Goal: Entertainment & Leisure: Consume media (video, audio)

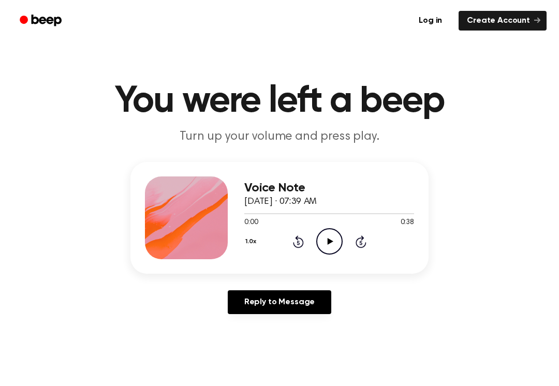
click at [335, 249] on icon "Play Audio" at bounding box center [329, 241] width 26 height 26
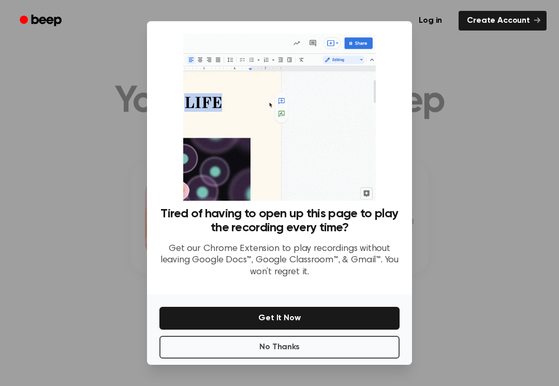
click at [327, 351] on button "No Thanks" at bounding box center [279, 347] width 240 height 23
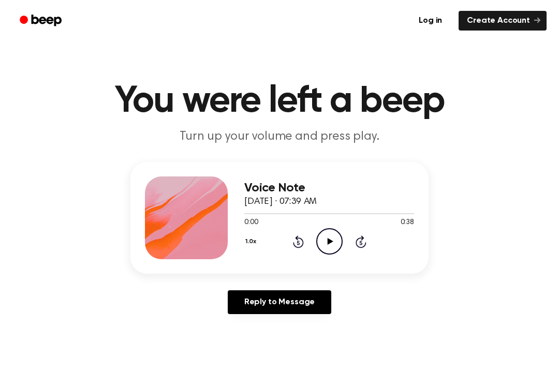
click at [331, 238] on icon "Play Audio" at bounding box center [329, 241] width 26 height 26
click at [337, 239] on icon "Pause Audio" at bounding box center [329, 241] width 26 height 26
click at [332, 242] on icon "Play Audio" at bounding box center [329, 241] width 26 height 26
click at [299, 235] on icon "Rewind 5 seconds" at bounding box center [297, 241] width 11 height 13
click at [298, 232] on div "1.0x Rewind 5 seconds Pause Audio Skip 5 seconds" at bounding box center [329, 241] width 170 height 26
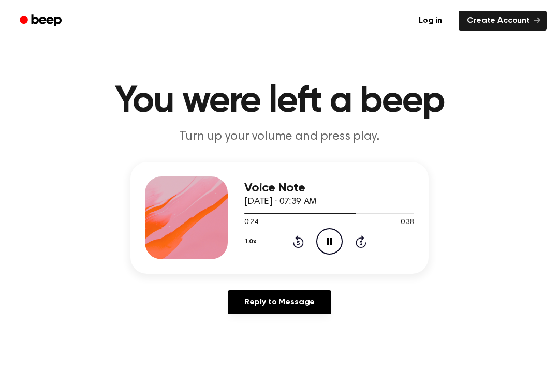
click at [299, 248] on div "1.0x Rewind 5 seconds Pause Audio Skip 5 seconds" at bounding box center [329, 241] width 170 height 26
click at [296, 244] on icon "Rewind 5 seconds" at bounding box center [297, 241] width 11 height 13
click at [301, 241] on icon "Rewind 5 seconds" at bounding box center [297, 241] width 11 height 13
click at [305, 243] on div "1.0x Rewind 5 seconds Pause Audio Skip 5 seconds" at bounding box center [329, 241] width 170 height 26
click at [308, 237] on div "1.0x Rewind 5 seconds Pause Audio Skip 5 seconds" at bounding box center [329, 241] width 170 height 26
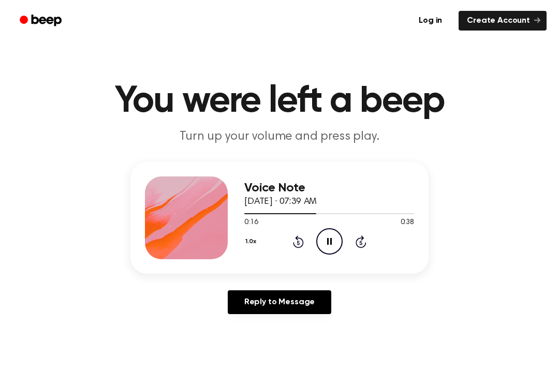
click at [304, 244] on div "1.0x Rewind 5 seconds Pause Audio Skip 5 seconds" at bounding box center [329, 241] width 170 height 26
click at [303, 237] on icon "Rewind 5 seconds" at bounding box center [297, 241] width 11 height 13
click at [303, 246] on icon "Rewind 5 seconds" at bounding box center [297, 241] width 11 height 13
click at [293, 245] on icon "Rewind 5 seconds" at bounding box center [297, 241] width 11 height 13
click at [301, 242] on icon "Rewind 5 seconds" at bounding box center [297, 241] width 11 height 13
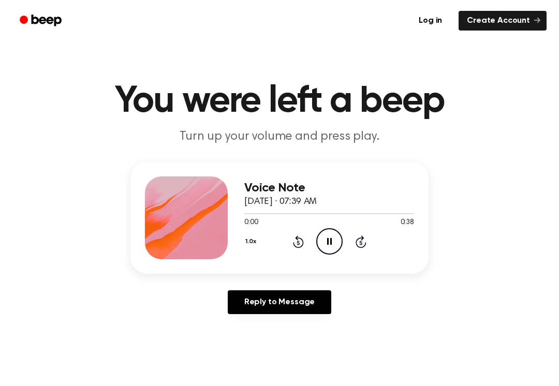
click at [306, 242] on div "1.0x Rewind 5 seconds Pause Audio Skip 5 seconds" at bounding box center [329, 241] width 170 height 26
click at [304, 241] on div "1.0x Rewind 5 seconds Pause Audio Skip 5 seconds" at bounding box center [329, 241] width 170 height 26
click at [307, 240] on div "1.0x Rewind 5 seconds Pause Audio Skip 5 seconds" at bounding box center [329, 241] width 170 height 26
click at [303, 235] on icon "Rewind 5 seconds" at bounding box center [297, 241] width 11 height 13
click at [308, 240] on div "1.0x Rewind 5 seconds Pause Audio Skip 5 seconds" at bounding box center [329, 241] width 170 height 26
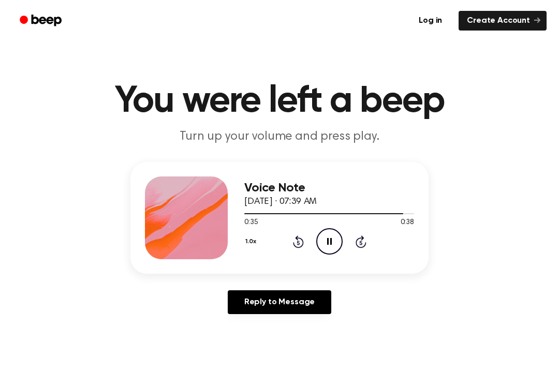
click at [303, 240] on icon at bounding box center [298, 242] width 11 height 12
click at [306, 243] on div "1.0x Rewind 5 seconds Pause Audio Skip 5 seconds" at bounding box center [329, 241] width 170 height 26
click at [301, 242] on icon "Rewind 5 seconds" at bounding box center [297, 241] width 11 height 13
click at [305, 240] on div "1.0x Rewind 5 seconds Pause Audio Skip 5 seconds" at bounding box center [329, 241] width 170 height 26
click at [303, 243] on icon at bounding box center [298, 242] width 11 height 12
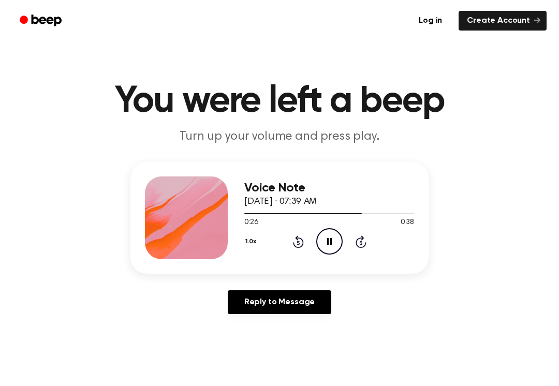
click at [304, 239] on div "1.0x Rewind 5 seconds Pause Audio Skip 5 seconds" at bounding box center [329, 241] width 170 height 26
click at [302, 240] on icon at bounding box center [298, 242] width 11 height 12
click at [304, 242] on div "1.0x Rewind 5 seconds Pause Audio Skip 5 seconds" at bounding box center [329, 241] width 170 height 26
click at [301, 244] on icon "Rewind 5 seconds" at bounding box center [297, 241] width 11 height 13
click at [302, 242] on icon at bounding box center [298, 242] width 11 height 12
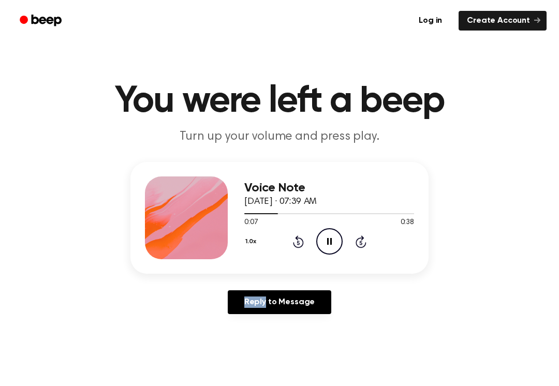
click at [303, 243] on icon at bounding box center [298, 242] width 11 height 12
click at [298, 247] on icon at bounding box center [298, 242] width 11 height 12
click at [300, 246] on icon "Rewind 5 seconds" at bounding box center [297, 241] width 11 height 13
click at [303, 242] on icon at bounding box center [298, 242] width 11 height 12
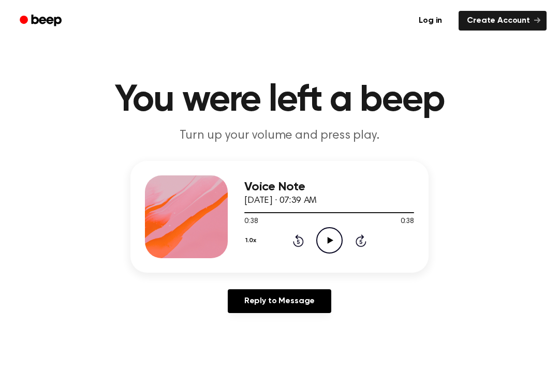
click at [334, 244] on icon "Play Audio" at bounding box center [329, 240] width 26 height 26
click at [328, 239] on icon at bounding box center [330, 240] width 6 height 7
click at [364, 241] on icon "Skip 5 seconds" at bounding box center [360, 240] width 11 height 13
click at [364, 240] on icon "Skip 5 seconds" at bounding box center [360, 240] width 11 height 13
click at [363, 246] on icon at bounding box center [361, 241] width 11 height 12
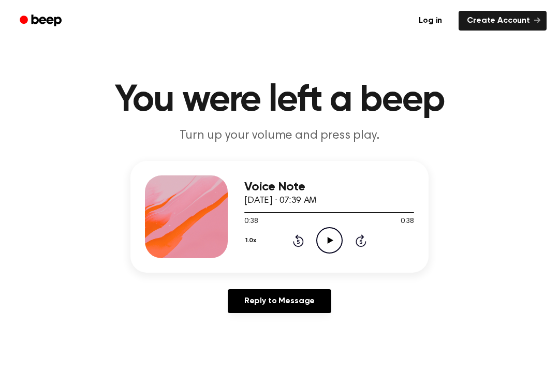
click at [301, 236] on icon "Rewind 5 seconds" at bounding box center [297, 240] width 11 height 13
click at [299, 242] on icon "Rewind 5 seconds" at bounding box center [297, 240] width 11 height 13
click at [304, 240] on div "1.0x Rewind 5 seconds Play Audio Skip 5 seconds" at bounding box center [329, 240] width 170 height 26
click at [304, 244] on div "1.0x Rewind 5 seconds Play Audio Skip 5 seconds" at bounding box center [329, 240] width 170 height 26
click at [308, 243] on div "1.0x Rewind 5 seconds Play Audio Skip 5 seconds" at bounding box center [329, 240] width 170 height 26
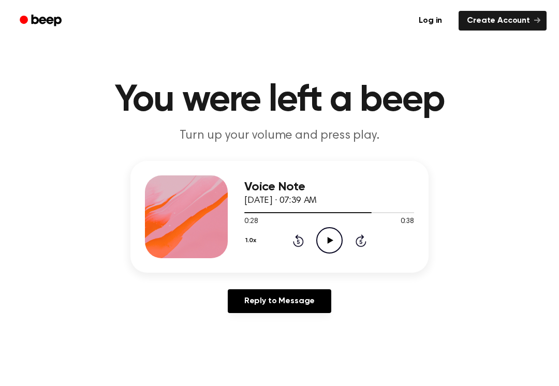
click at [296, 244] on icon "Rewind 5 seconds" at bounding box center [297, 240] width 11 height 13
click at [307, 239] on div "1.0x Rewind 5 seconds Play Audio Skip 5 seconds" at bounding box center [329, 240] width 170 height 26
click at [295, 242] on icon "Rewind 5 seconds" at bounding box center [297, 240] width 11 height 13
click at [295, 245] on icon at bounding box center [298, 241] width 11 height 12
click at [357, 240] on icon at bounding box center [361, 241] width 11 height 12
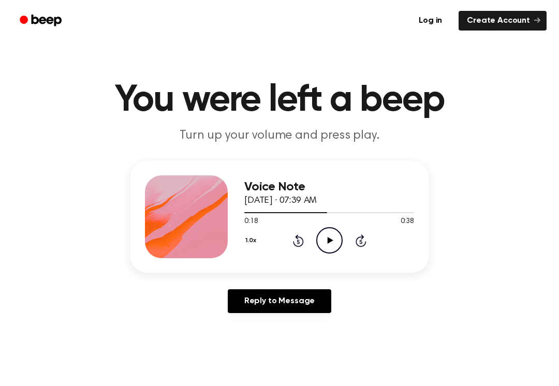
click at [337, 240] on icon "Play Audio" at bounding box center [329, 240] width 26 height 26
click at [301, 236] on icon "Rewind 5 seconds" at bounding box center [297, 240] width 11 height 13
click at [302, 230] on div "1.0x Rewind 5 seconds Play Audio Skip 5 seconds" at bounding box center [329, 240] width 170 height 26
click at [301, 229] on div "1.0x Rewind 5 seconds Play Audio Skip 5 seconds" at bounding box center [329, 240] width 170 height 26
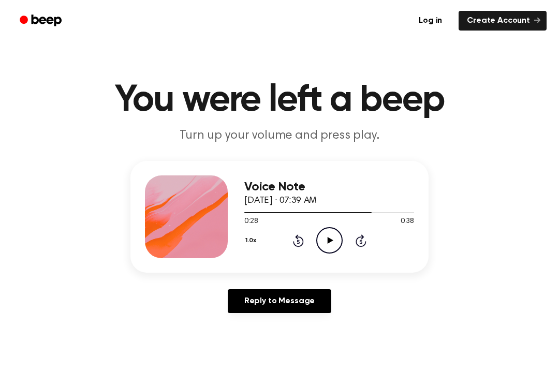
click at [296, 242] on icon "Rewind 5 seconds" at bounding box center [297, 240] width 11 height 13
click at [310, 235] on div "1.0x Rewind 5 seconds Play Audio Skip 5 seconds" at bounding box center [329, 240] width 170 height 26
click at [327, 243] on icon "Play Audio" at bounding box center [329, 240] width 26 height 26
click at [313, 239] on div "1.0x Rewind 5 seconds Play Audio Skip 5 seconds" at bounding box center [329, 240] width 170 height 26
click at [303, 241] on icon at bounding box center [298, 241] width 11 height 12
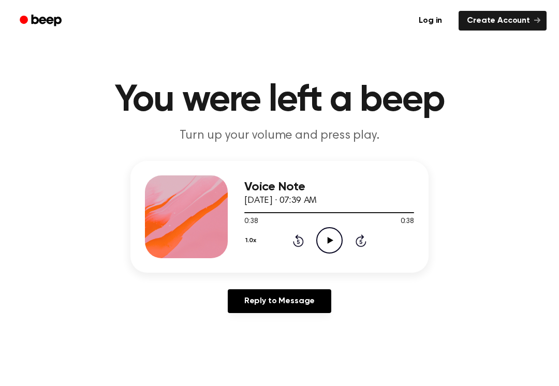
click at [303, 241] on icon at bounding box center [298, 241] width 11 height 12
click at [301, 243] on icon "Rewind 5 seconds" at bounding box center [297, 240] width 11 height 13
click at [332, 239] on icon "Play Audio" at bounding box center [329, 240] width 26 height 26
click at [306, 236] on div "1.0x Rewind 5 seconds Play Audio Skip 5 seconds" at bounding box center [329, 240] width 170 height 26
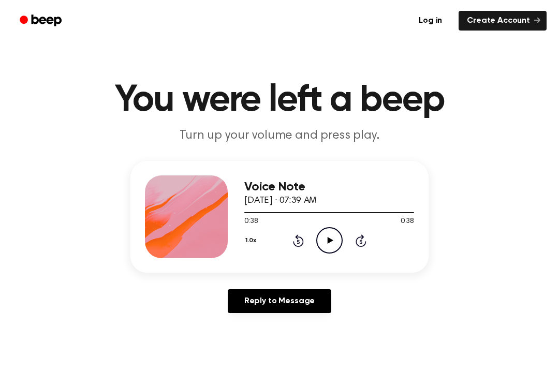
click at [303, 243] on icon at bounding box center [298, 241] width 11 height 12
click at [298, 245] on icon "Rewind 5 seconds" at bounding box center [297, 240] width 11 height 13
click at [334, 239] on icon "Play Audio" at bounding box center [329, 240] width 26 height 26
